Goal: Task Accomplishment & Management: Manage account settings

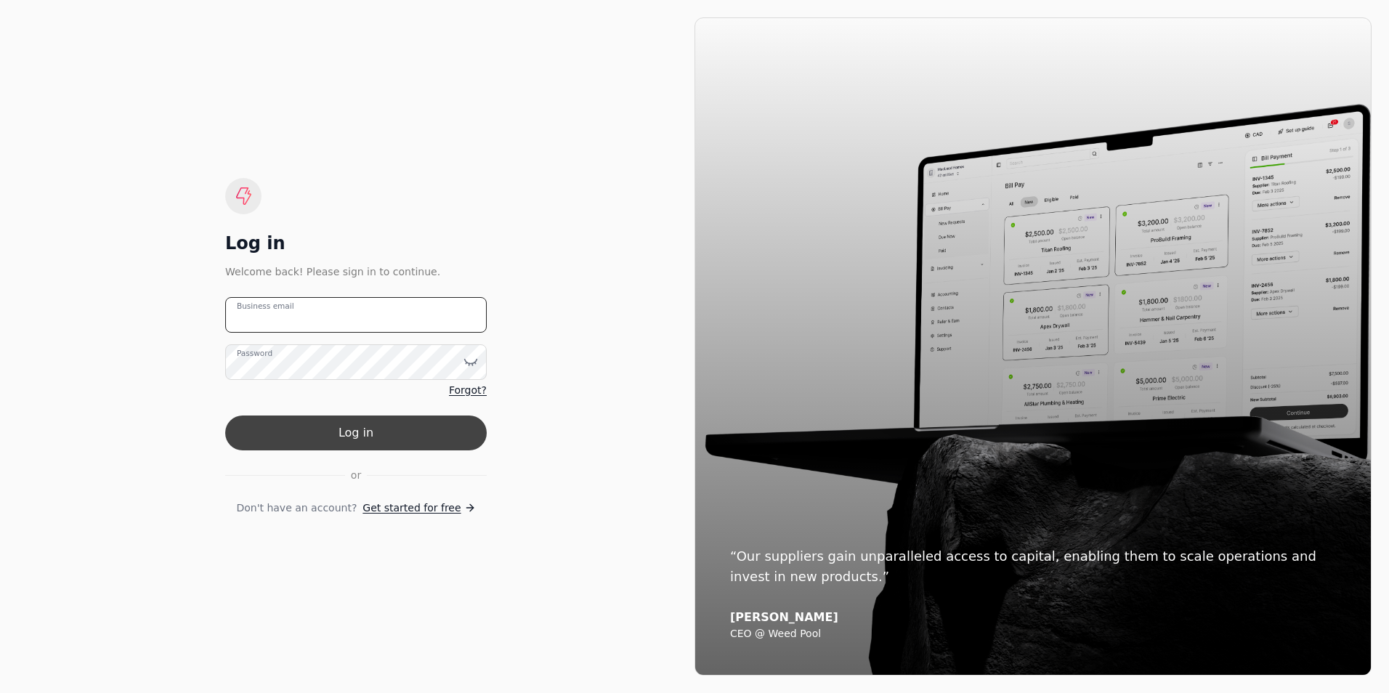
type email "[PERSON_NAME][EMAIL_ADDRESS][PERSON_NAME][DOMAIN_NAME]"
click at [357, 431] on button "Log in" at bounding box center [356, 433] width 262 height 35
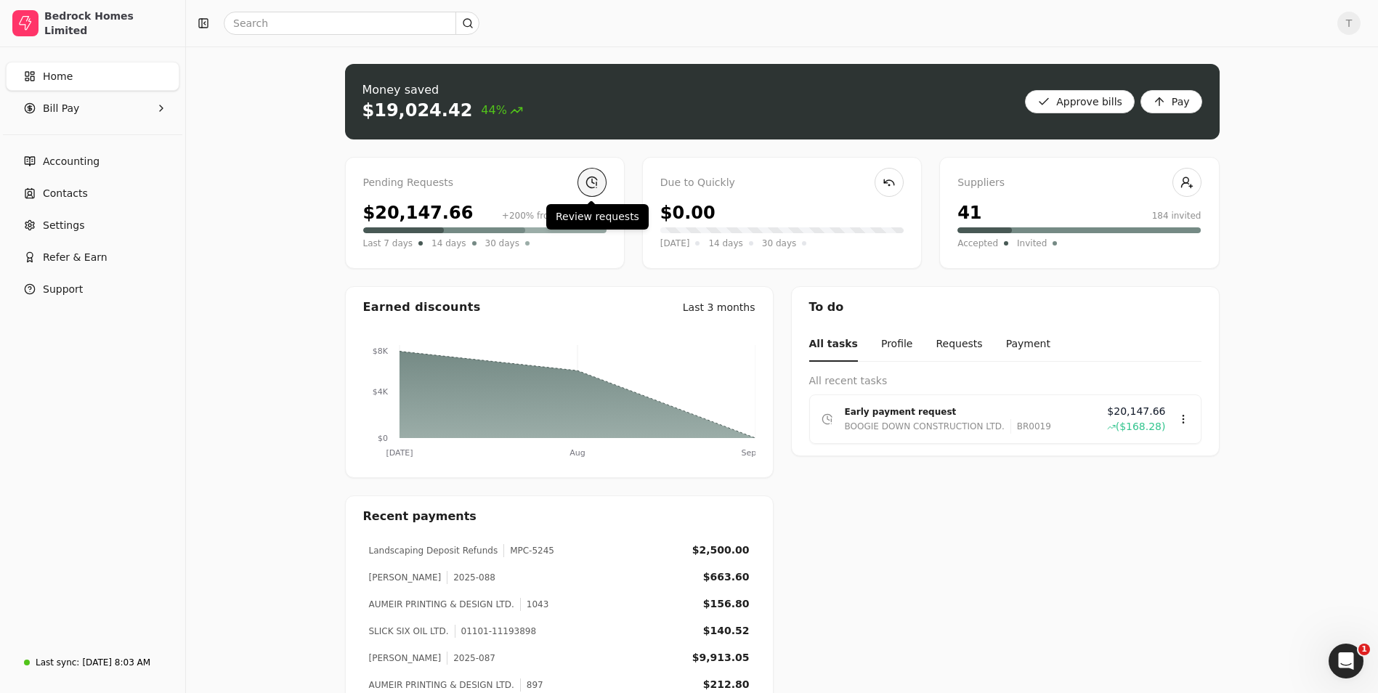
click at [586, 185] on link at bounding box center [592, 182] width 29 height 29
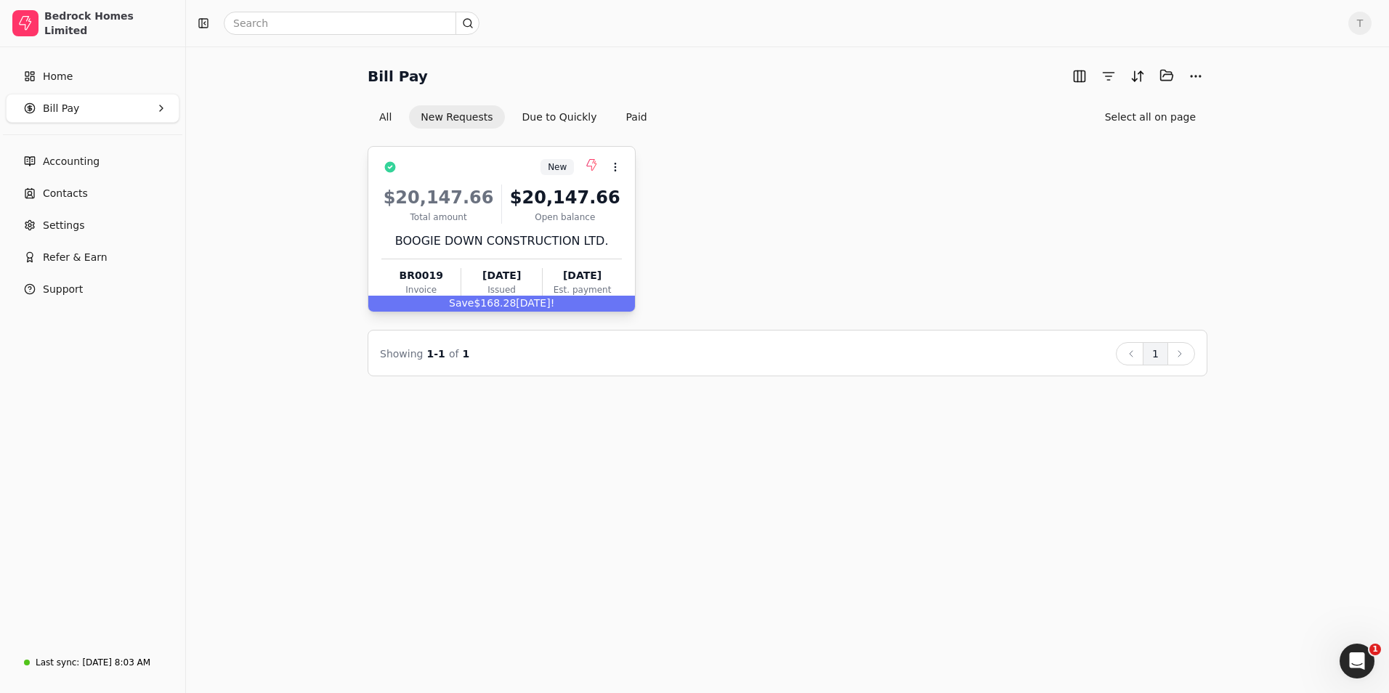
click at [543, 188] on div "$20,147.66" at bounding box center [565, 198] width 114 height 26
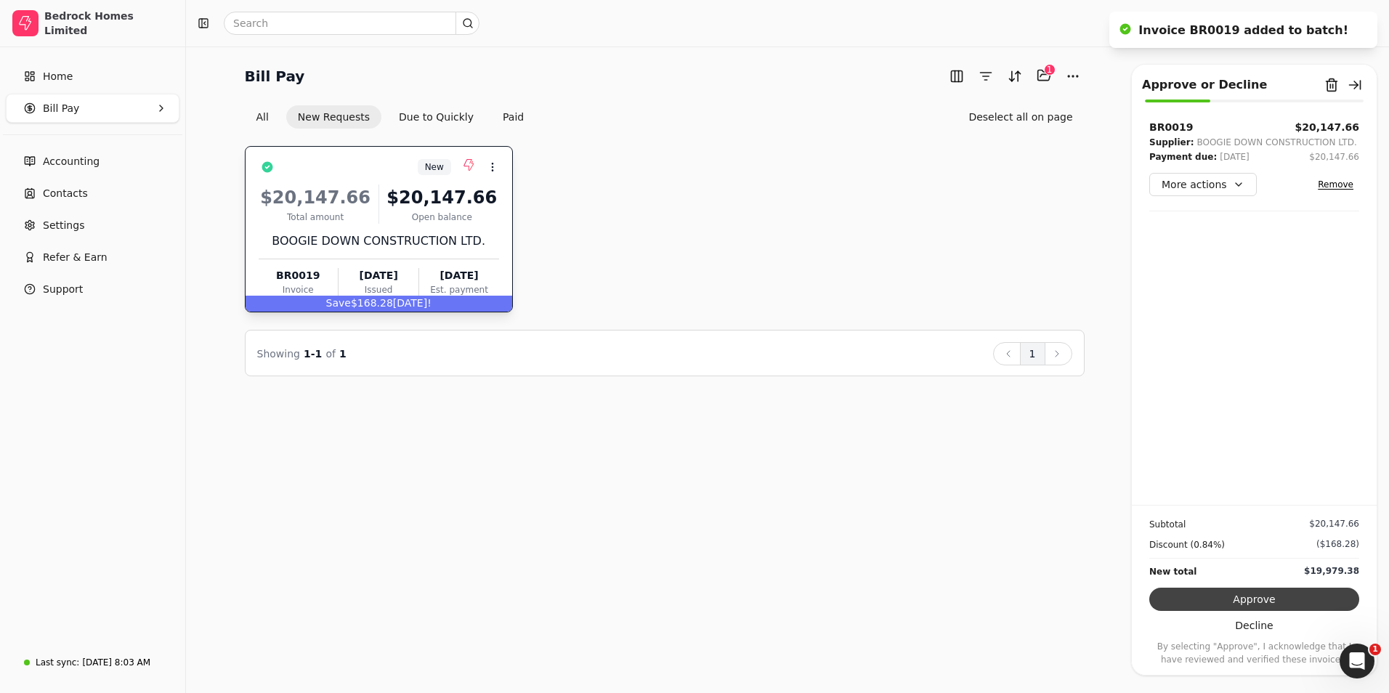
click at [1235, 595] on button "Approve" at bounding box center [1255, 599] width 210 height 23
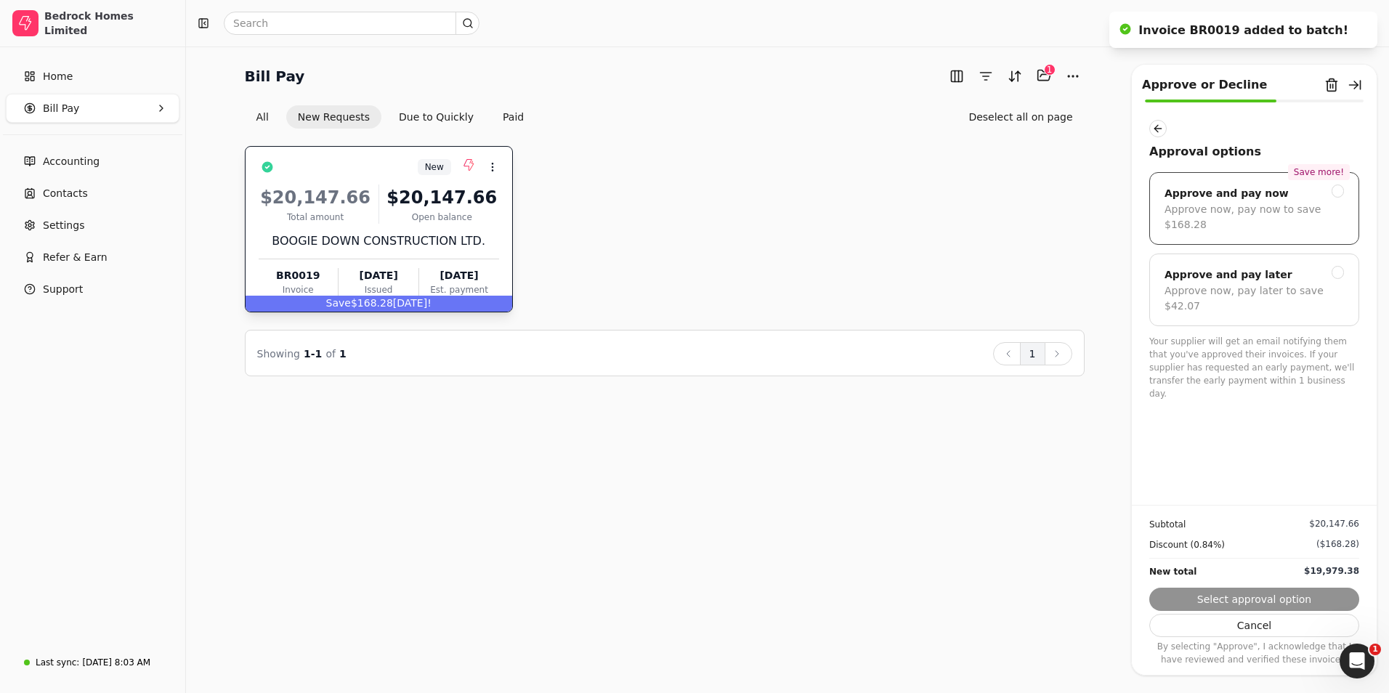
click at [1344, 187] on div "Save more! Approve and pay now Approve now, pay now to save $168.28" at bounding box center [1255, 208] width 210 height 73
click at [1271, 597] on button "Next" at bounding box center [1255, 599] width 210 height 23
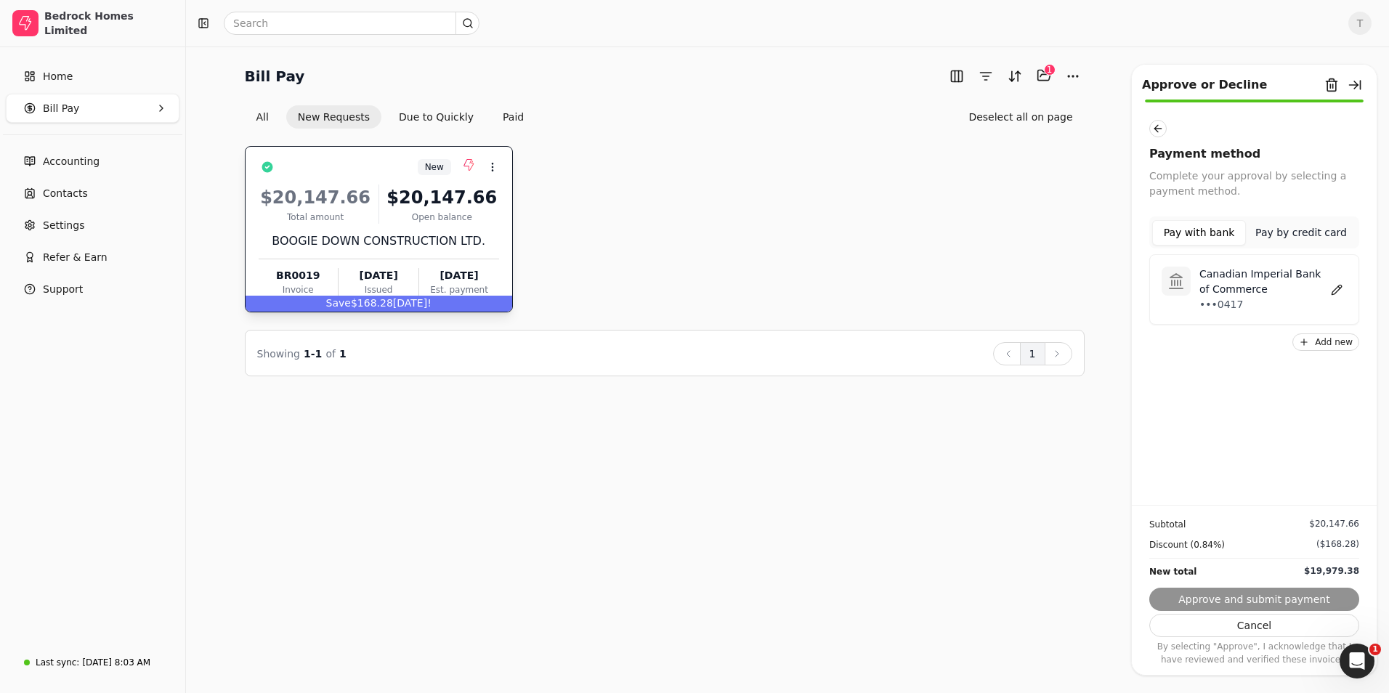
click at [1214, 272] on p "Canadian Imperial Bank of Commerce" at bounding box center [1263, 282] width 127 height 31
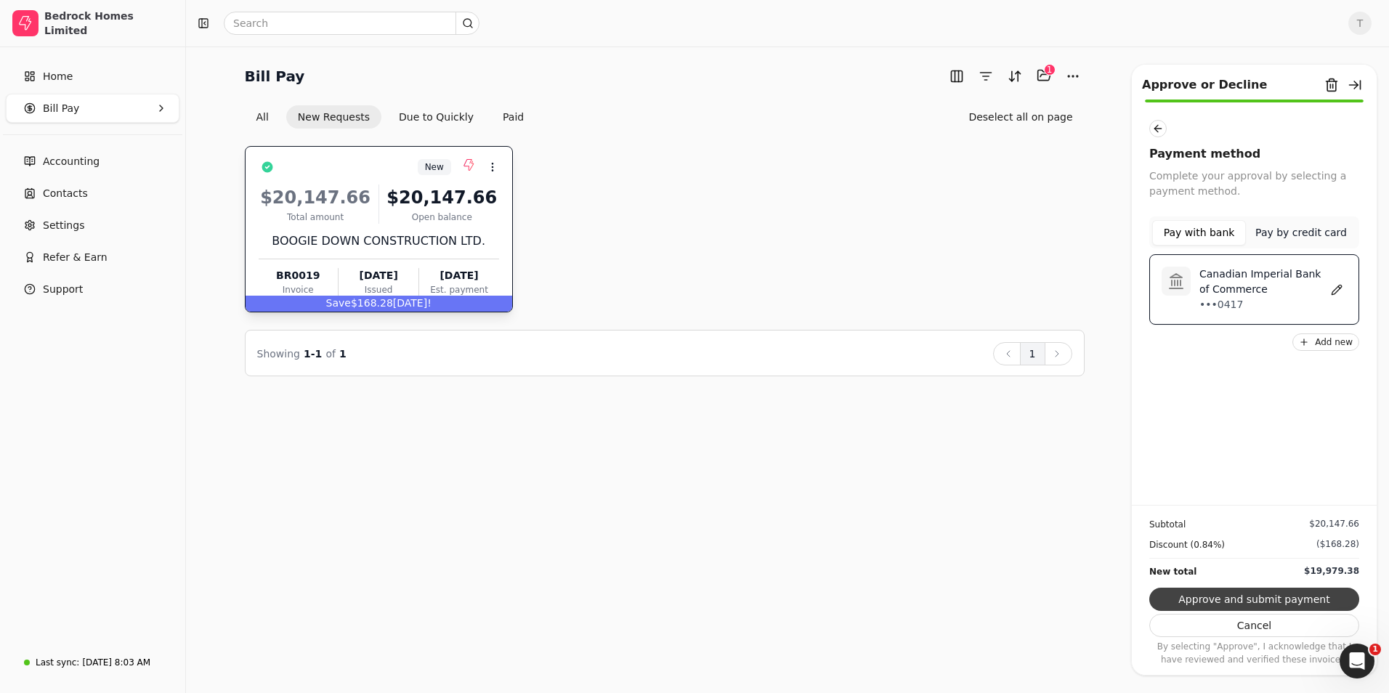
click at [1241, 595] on button "Approve and submit payment" at bounding box center [1255, 599] width 210 height 23
